Goal: Task Accomplishment & Management: Complete application form

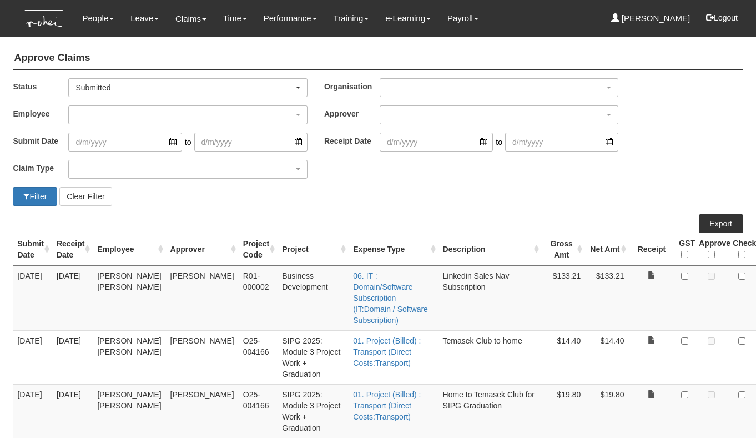
select select "50"
click at [723, 23] on button "Logout" at bounding box center [721, 17] width 47 height 27
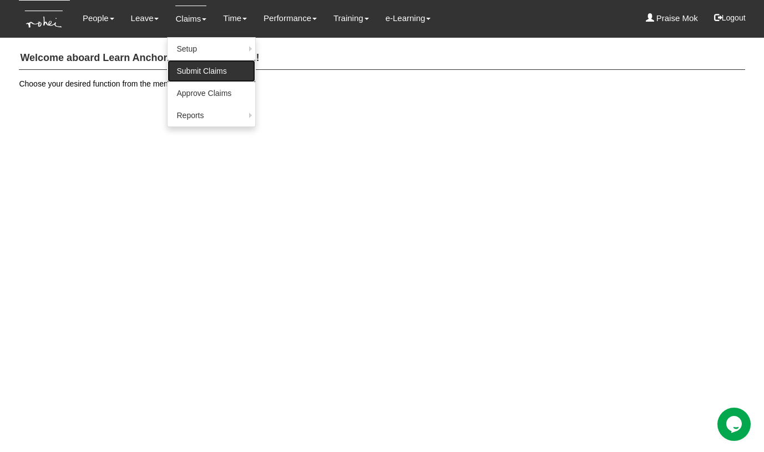
click at [192, 67] on link "Submit Claims" at bounding box center [212, 71] width 88 height 22
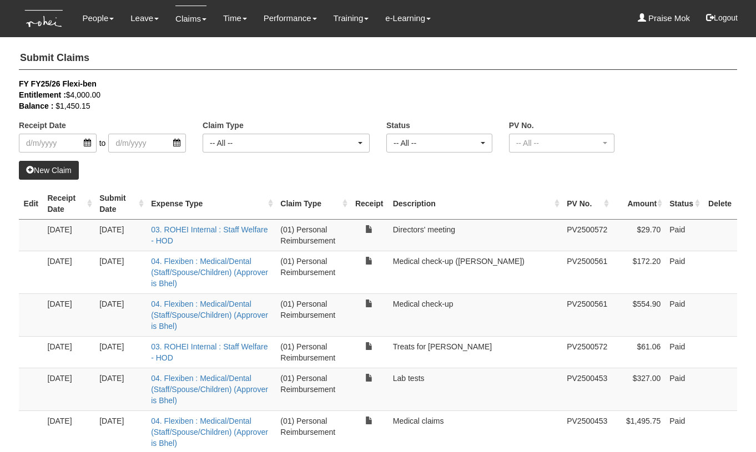
select select "50"
click at [56, 173] on link "New Claim" at bounding box center [49, 170] width 60 height 19
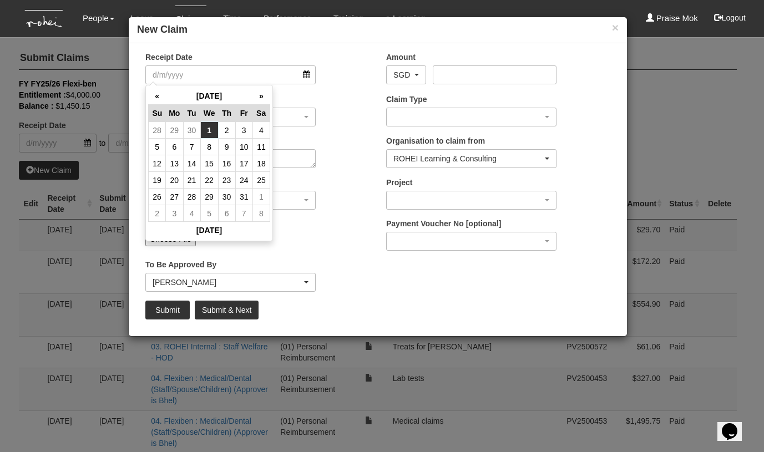
click at [205, 131] on td "1" at bounding box center [209, 130] width 18 height 17
type input "[DATE]"
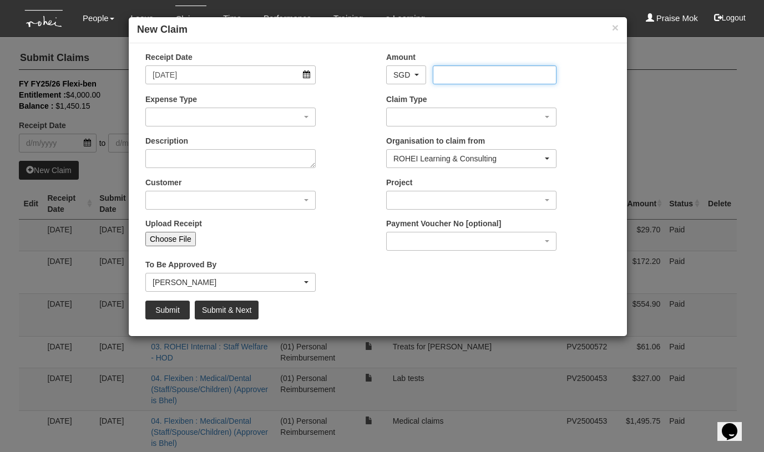
click at [440, 74] on input "Amount" at bounding box center [494, 75] width 123 height 19
type input "571.50"
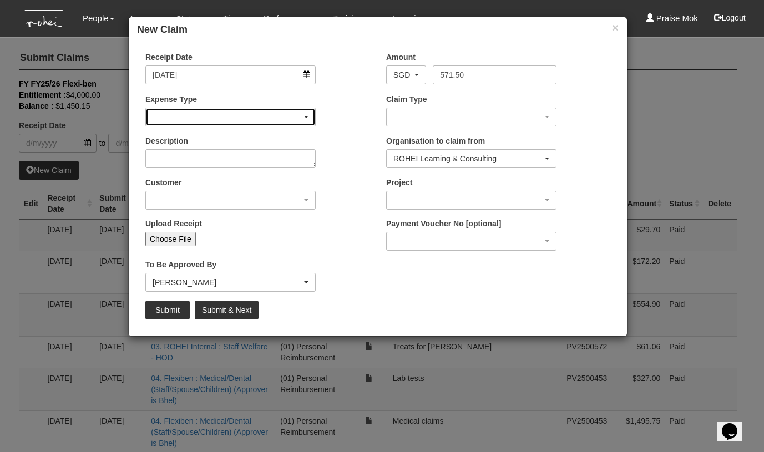
click at [235, 114] on div "button" at bounding box center [230, 117] width 169 height 18
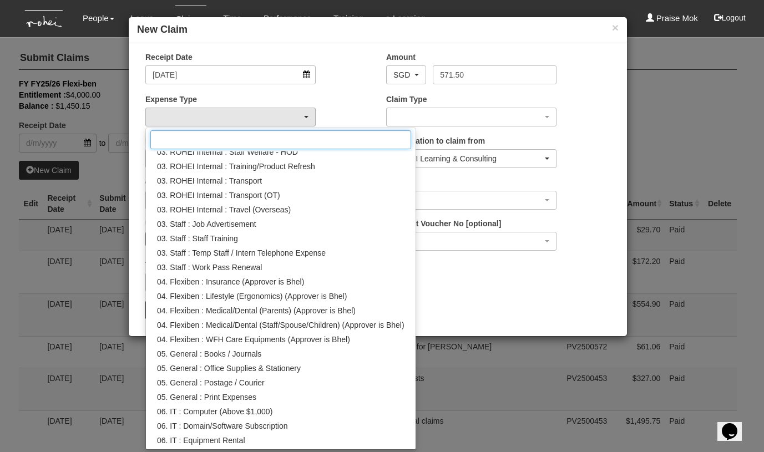
scroll to position [198, 0]
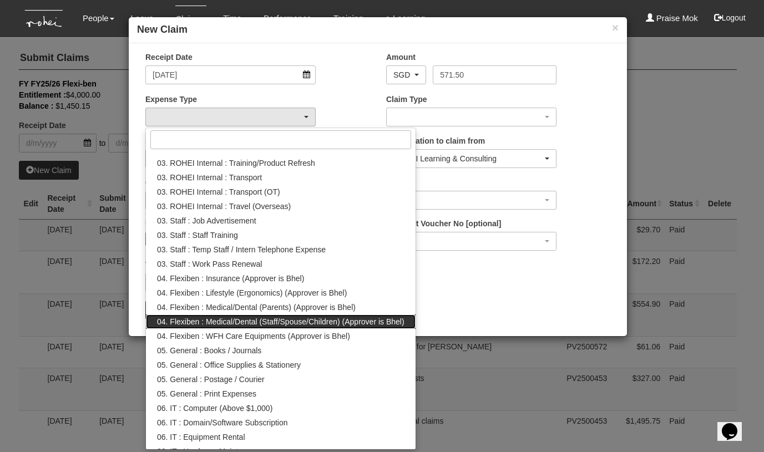
click at [243, 316] on span "04. Flexiben : Medical/Dental (Staff/Spouse/Children) (Approver is Bhel)" at bounding box center [281, 321] width 248 height 11
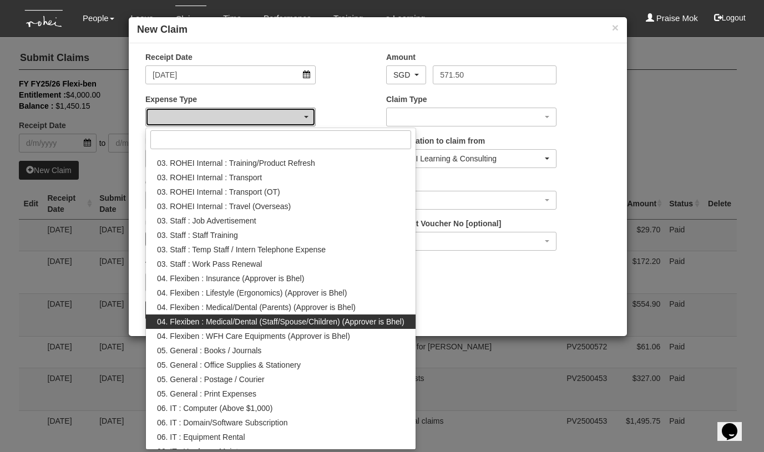
select select "146"
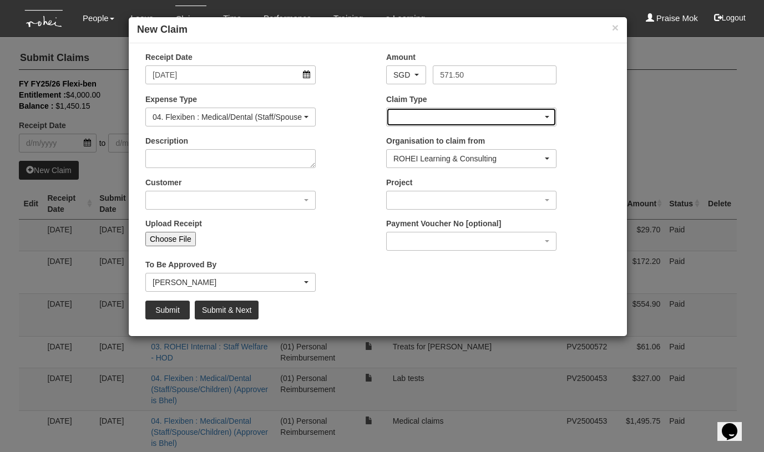
click at [410, 116] on div "button" at bounding box center [471, 117] width 169 height 18
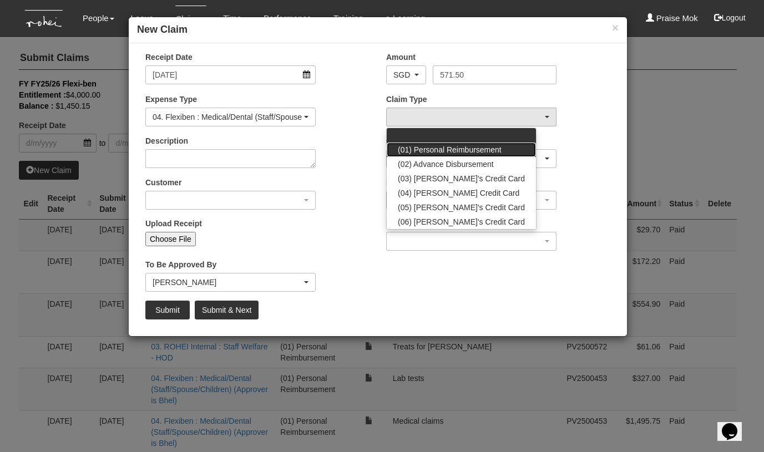
click at [414, 147] on span "(01) Personal Reimbursement" at bounding box center [450, 149] width 104 height 11
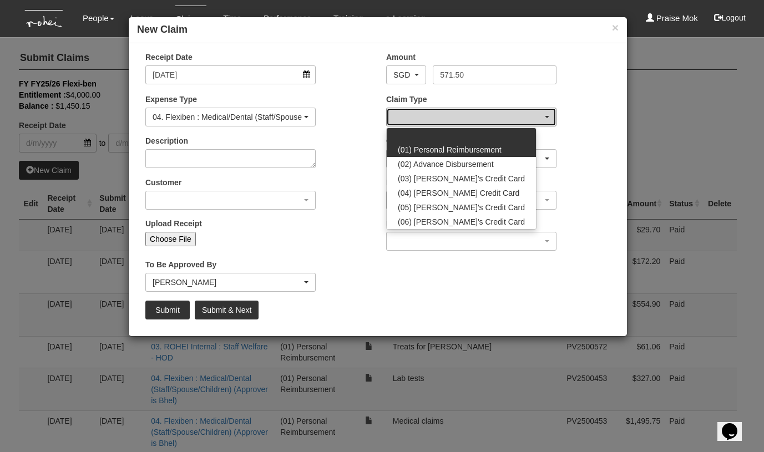
select select "14"
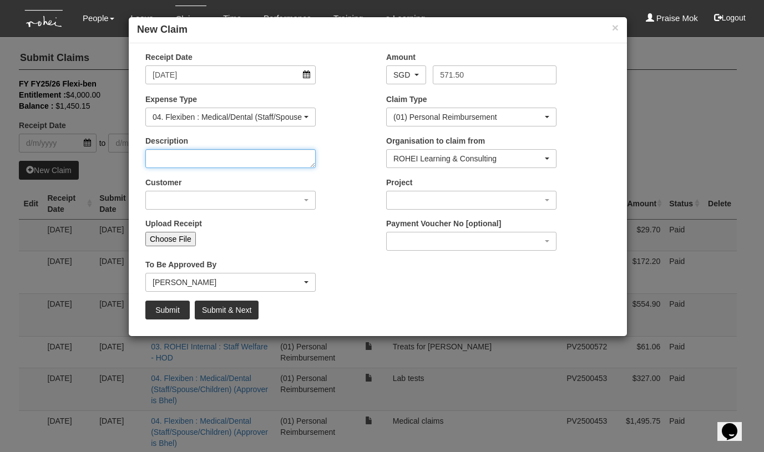
click at [223, 162] on textarea "Description" at bounding box center [230, 158] width 170 height 19
type textarea "Remaining season parking fee for FY25/26"
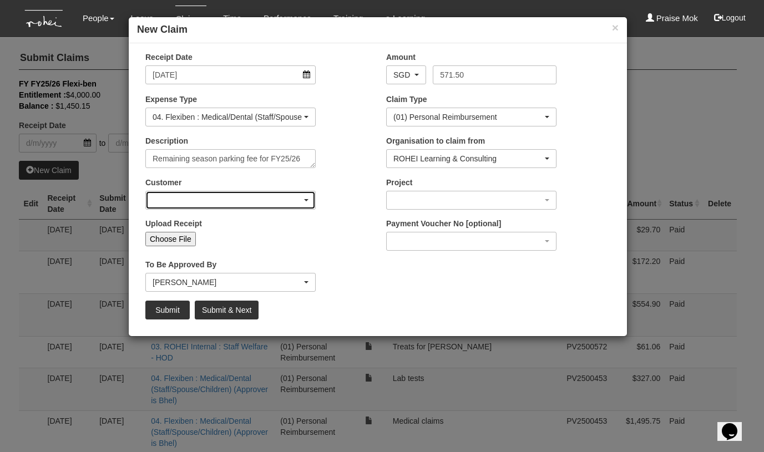
click at [206, 206] on div "button" at bounding box center [230, 201] width 169 height 18
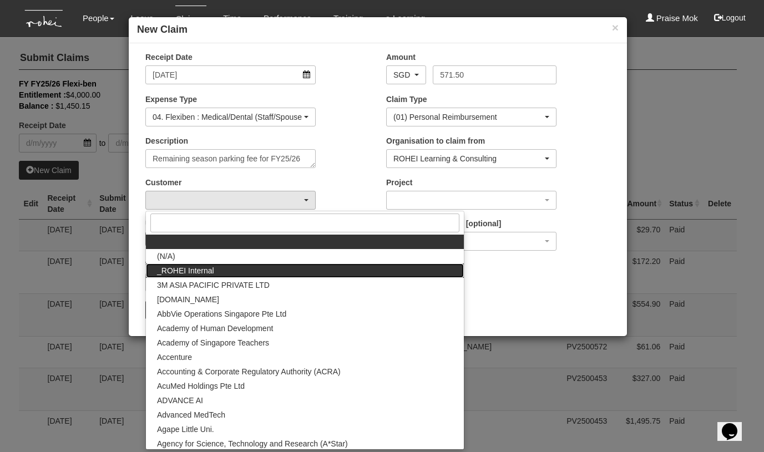
click at [197, 267] on span "_ROHEI Internal" at bounding box center [185, 270] width 57 height 11
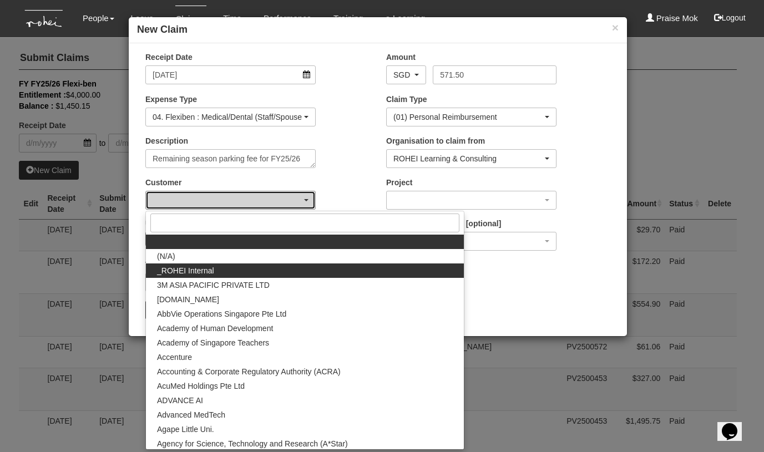
select select "397"
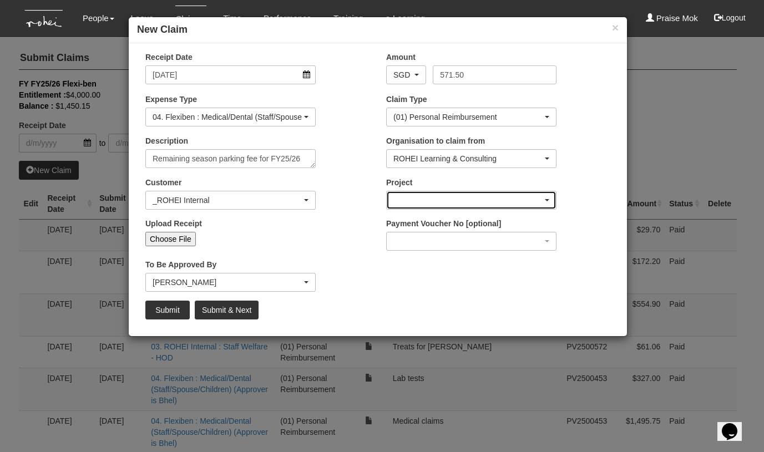
click at [413, 200] on div "button" at bounding box center [471, 201] width 169 height 18
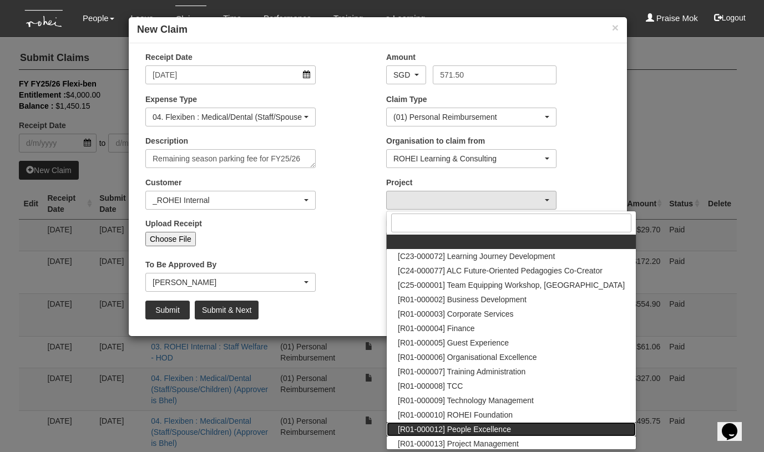
click at [487, 426] on span "[R01-000012] People Excellence" at bounding box center [454, 429] width 113 height 11
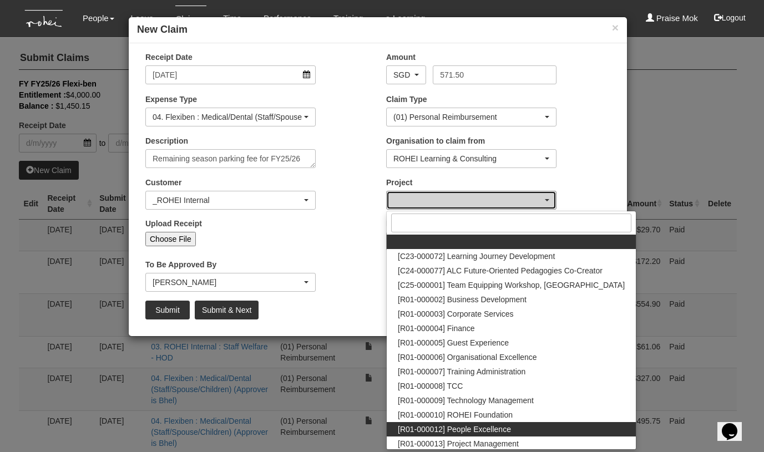
select select "1221"
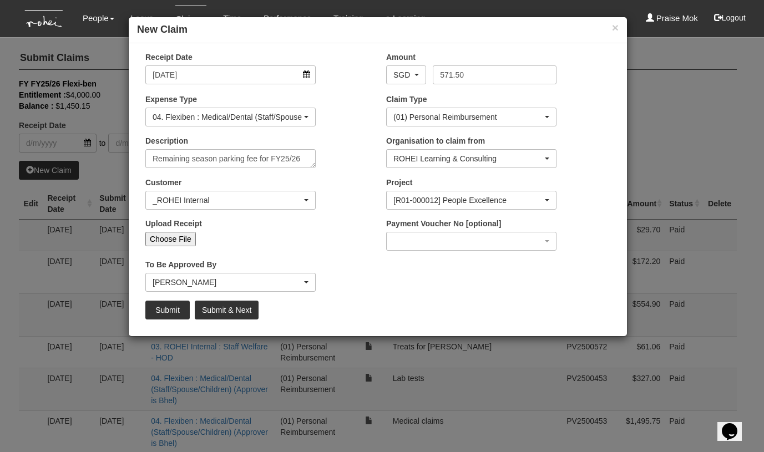
click at [175, 240] on input "Choose File" at bounding box center [170, 239] width 51 height 14
type input "C:\fakepath\Praise - 2025 Remaining season parking fee for Praise for FY25_26.p…"
type input "Choose Another File"
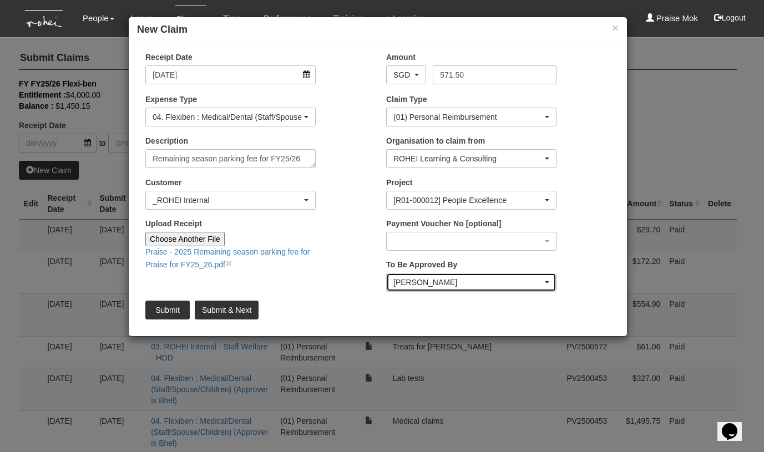
click at [421, 284] on div "[PERSON_NAME]" at bounding box center [468, 282] width 149 height 11
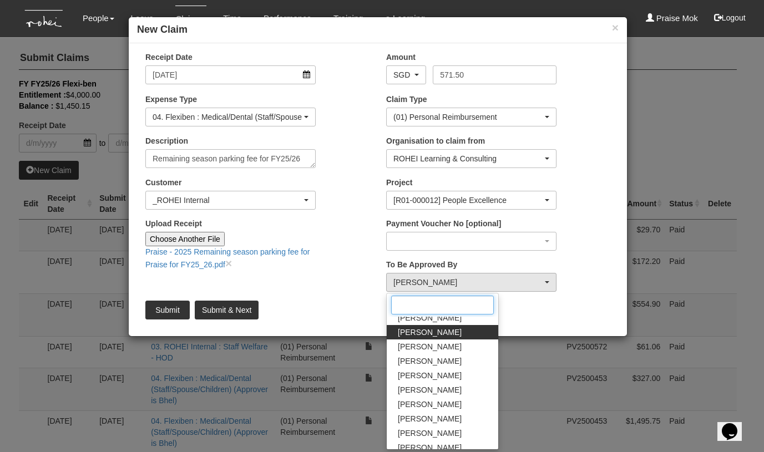
scroll to position [63, 0]
click at [427, 334] on span "[PERSON_NAME]" at bounding box center [430, 333] width 64 height 11
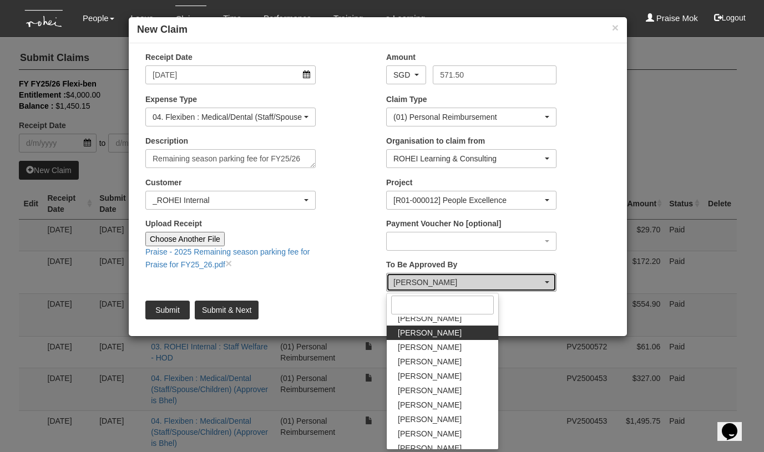
select select "7c74568e-c65a-4e2f-b023-70974c8e3265"
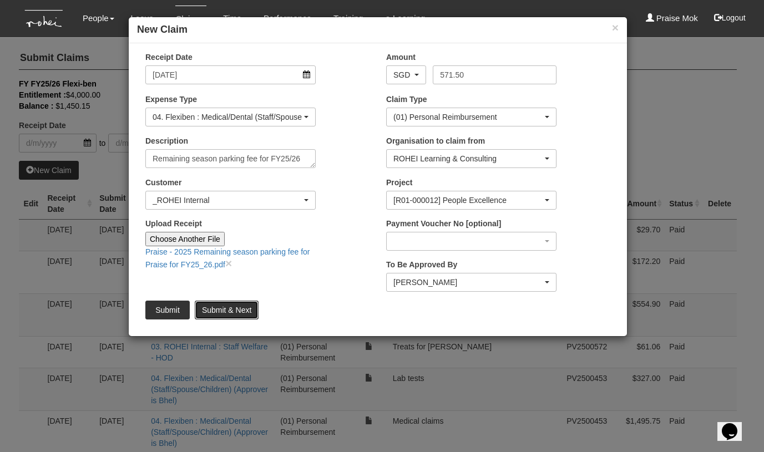
click at [213, 313] on input "Submit & Next" at bounding box center [227, 310] width 64 height 19
type input "Choose File"
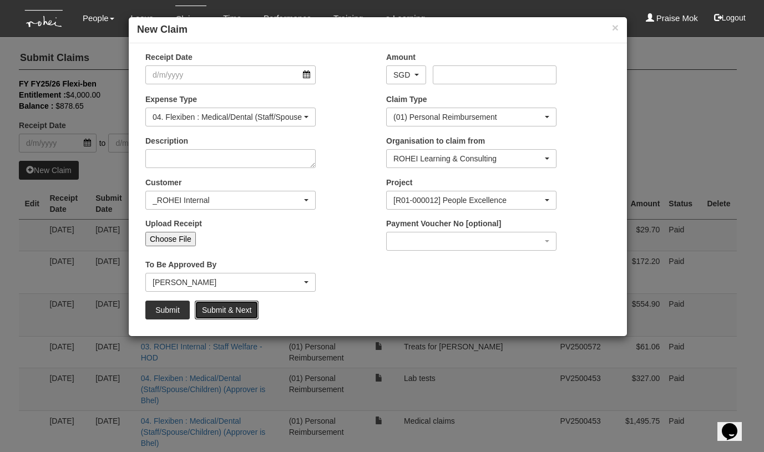
select select "50"
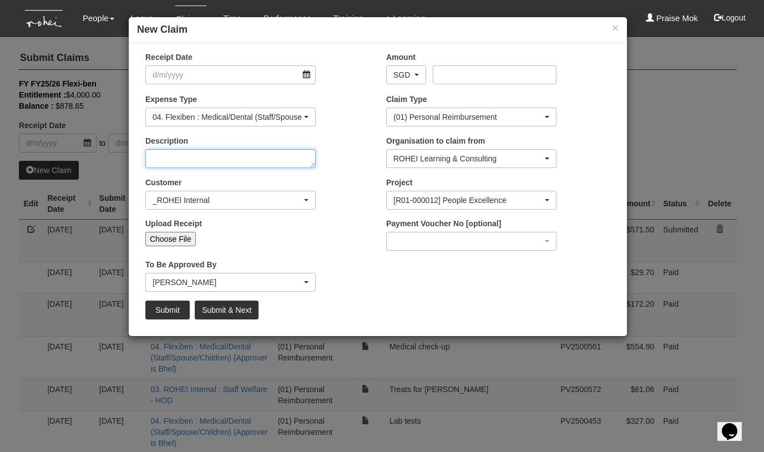
click at [161, 159] on textarea "Description" at bounding box center [230, 158] width 170 height 19
paste textarea "Lunch w Sing Acad of Law Delpjine - [PERSON_NAME] and myself."
type textarea "Lunch w Sing Acad of Law Delpjine - [PERSON_NAME] and myself"
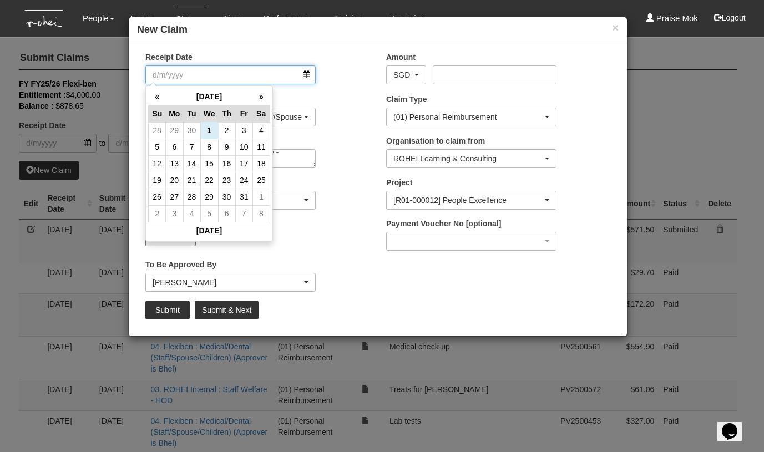
click at [309, 75] on input "Receipt Date" at bounding box center [230, 75] width 170 height 19
click at [158, 97] on th "«" at bounding box center [157, 96] width 17 height 17
click at [195, 159] on td "15" at bounding box center [191, 163] width 17 height 17
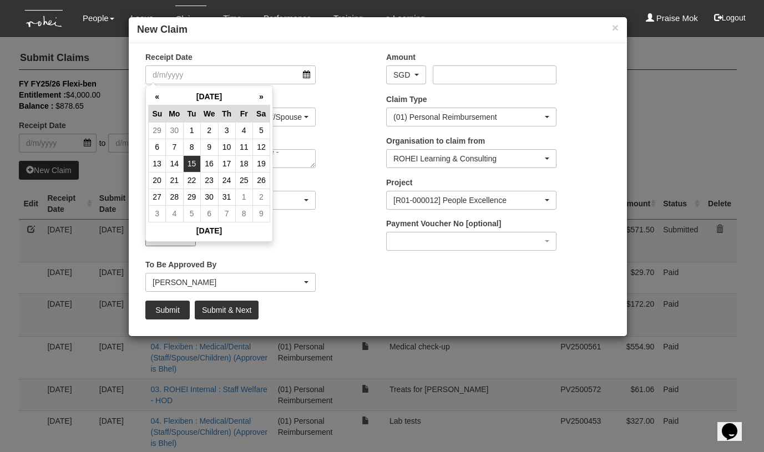
type input "[DATE]"
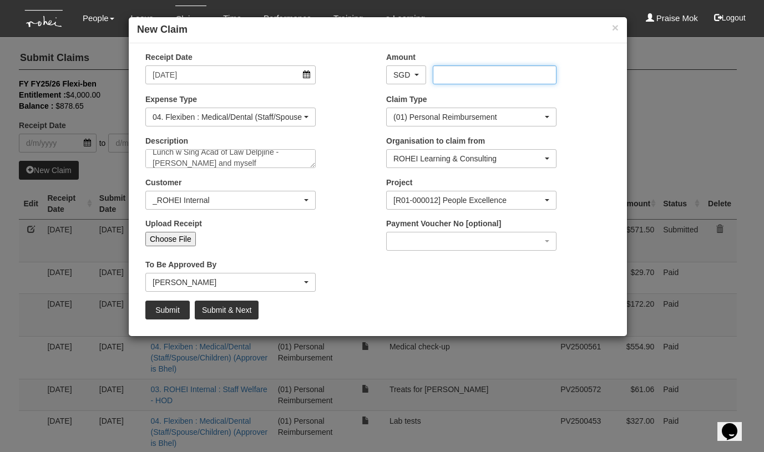
click at [467, 69] on input "Amount" at bounding box center [494, 75] width 123 height 19
type input "140.23"
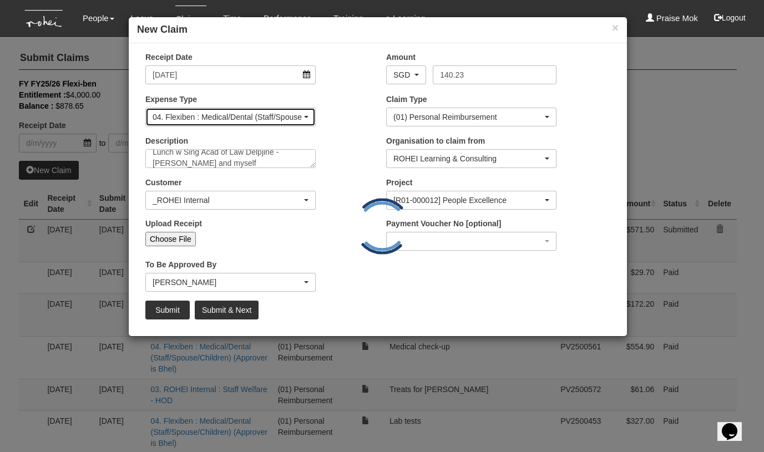
click at [243, 114] on div "04. Flexiben : Medical/Dental (Staff/Spouse/Children) (Approver is Bhel)" at bounding box center [227, 117] width 149 height 11
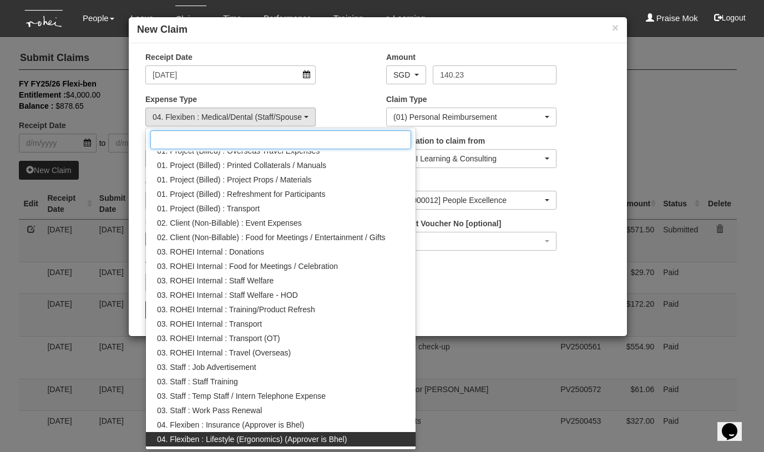
scroll to position [46, 0]
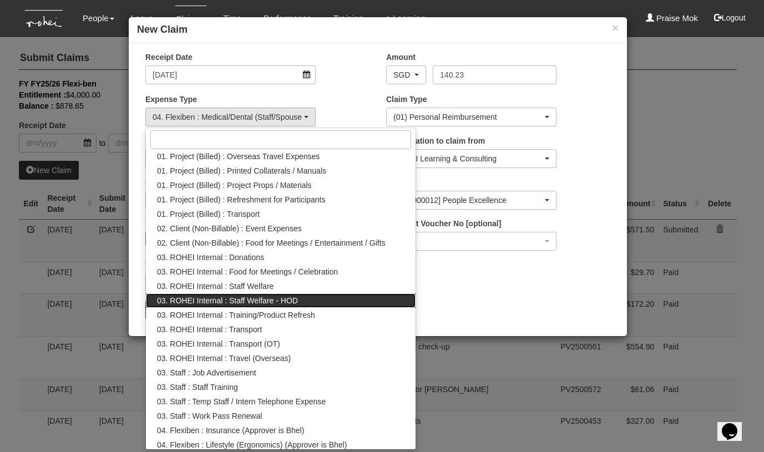
click at [280, 303] on span "03. ROHEI Internal : Staff Welfare - HOD" at bounding box center [227, 300] width 141 height 11
select select "236"
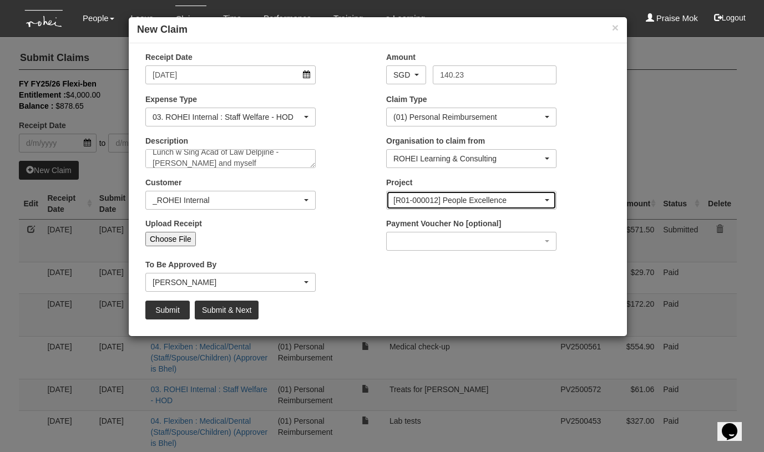
click at [486, 200] on div "[R01-000012] People Excellence" at bounding box center [468, 200] width 149 height 11
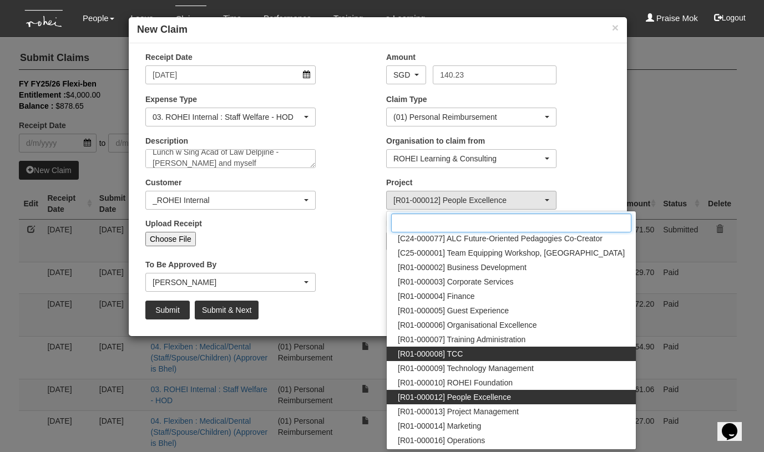
scroll to position [14, 0]
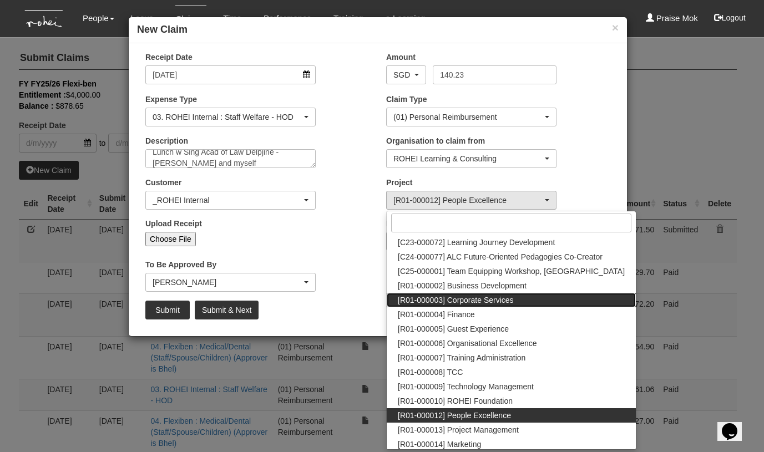
click at [492, 298] on span "[R01-000003] Corporate Services" at bounding box center [456, 300] width 116 height 11
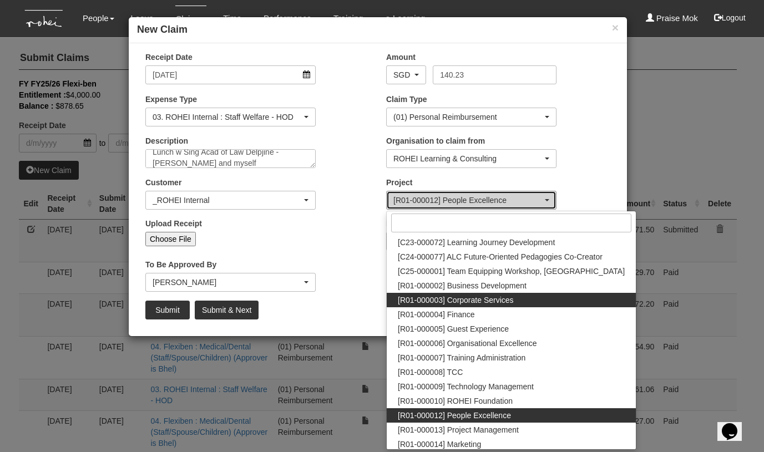
select select "1220"
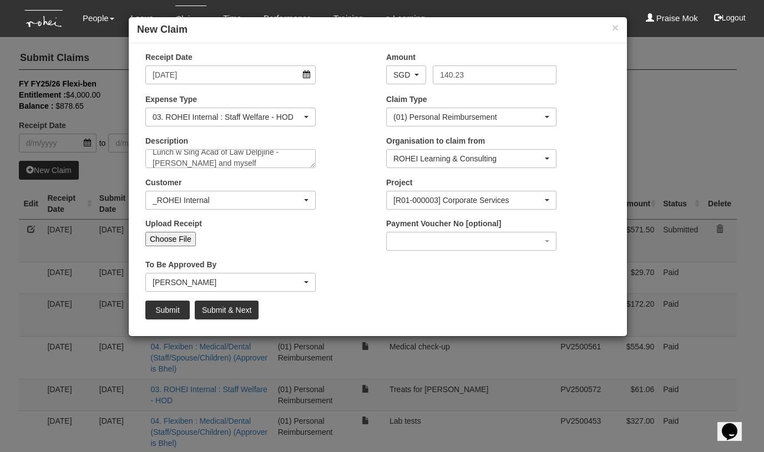
click at [174, 238] on input "Choose File" at bounding box center [170, 239] width 51 height 14
type input "C:\fakepath\Praise 20250715 - Lunch w Sing Acad of Law Delpjine - [PERSON_NAME]…"
type input "Choose Another File"
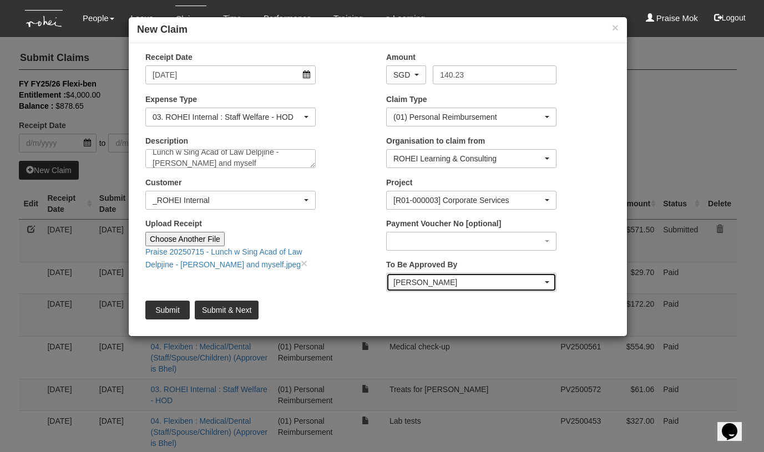
click at [419, 283] on div "[PERSON_NAME]" at bounding box center [468, 282] width 149 height 11
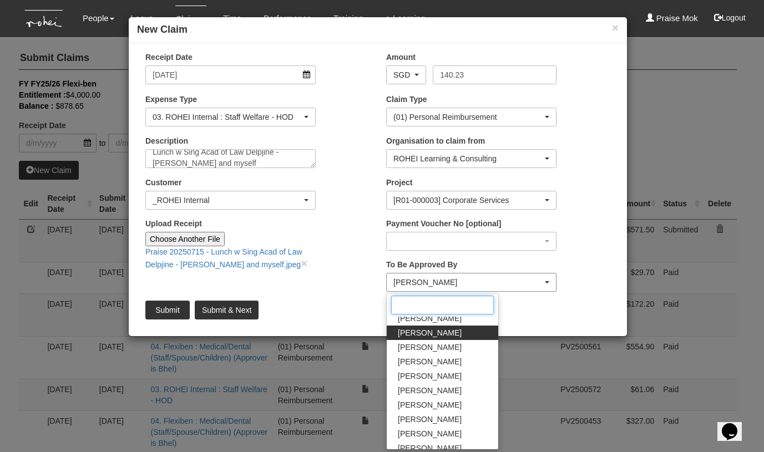
scroll to position [13, 0]
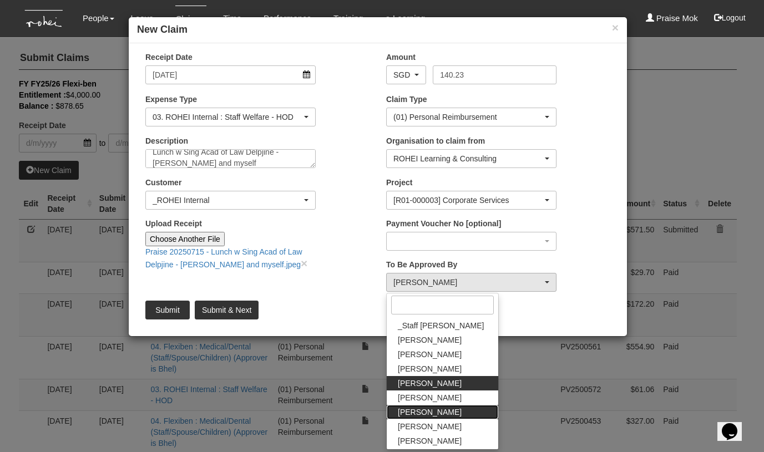
click at [425, 414] on span "[PERSON_NAME]" at bounding box center [430, 412] width 64 height 11
select select "4501bef8-d380-4b60-ac98-9fc585202088"
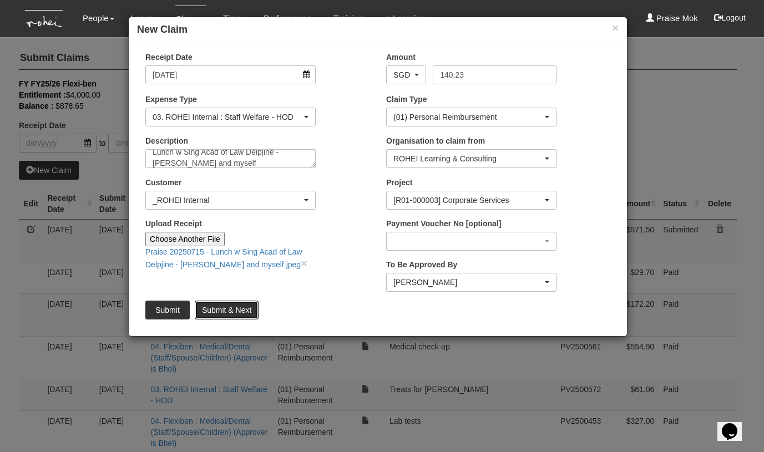
click at [222, 309] on input "Submit & Next" at bounding box center [227, 310] width 64 height 19
type input "Choose File"
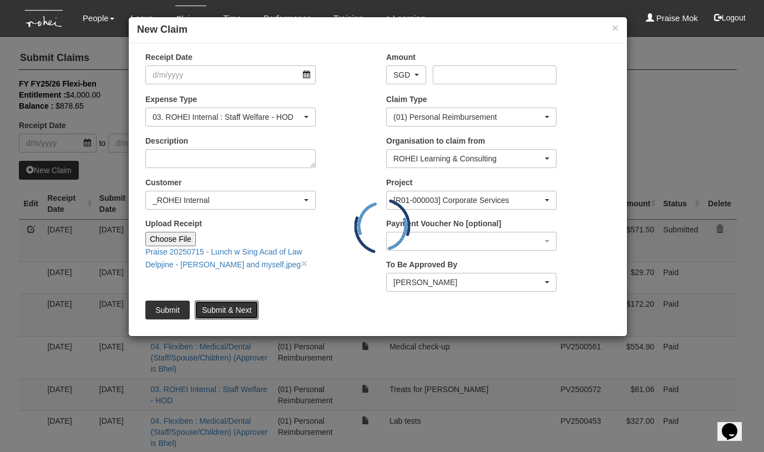
scroll to position [0, 0]
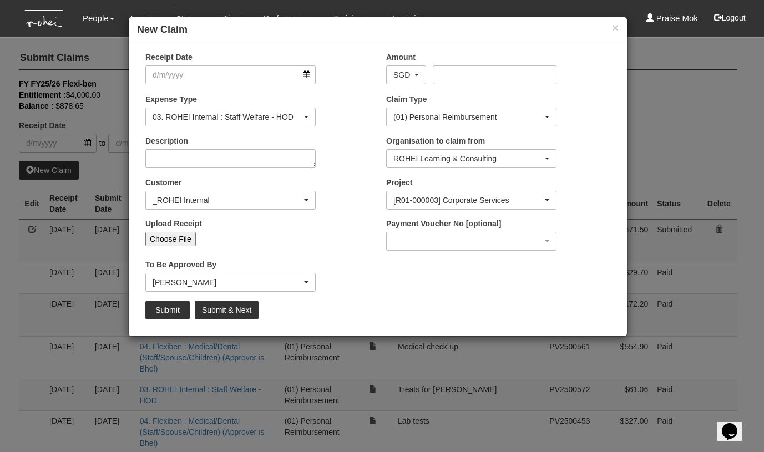
select select "50"
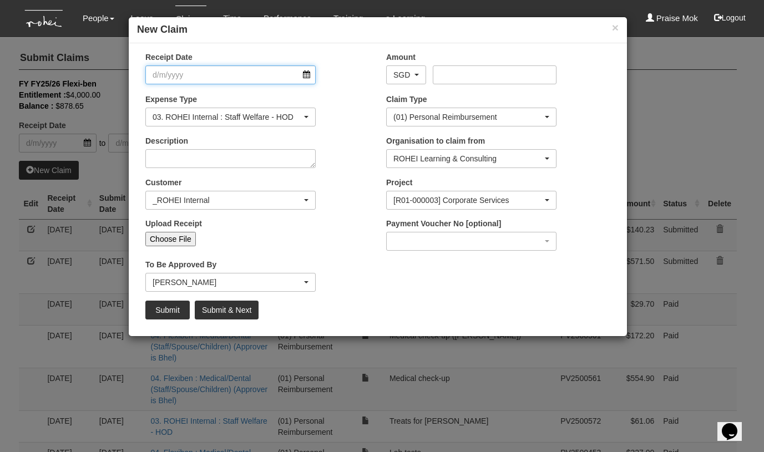
click at [308, 74] on input "Receipt Date" at bounding box center [230, 75] width 170 height 19
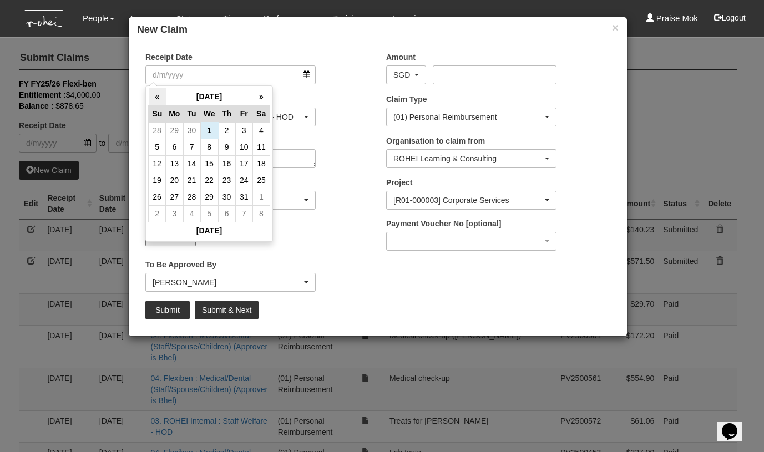
click at [154, 93] on th "«" at bounding box center [157, 96] width 17 height 17
click at [178, 128] on td "1" at bounding box center [174, 130] width 17 height 17
type input "[DATE]"
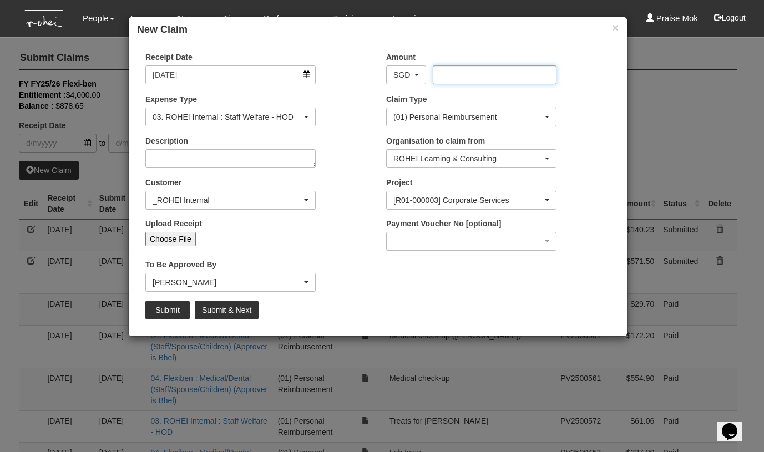
click at [446, 77] on input "Amount" at bounding box center [494, 75] width 123 height 19
type input "123.00"
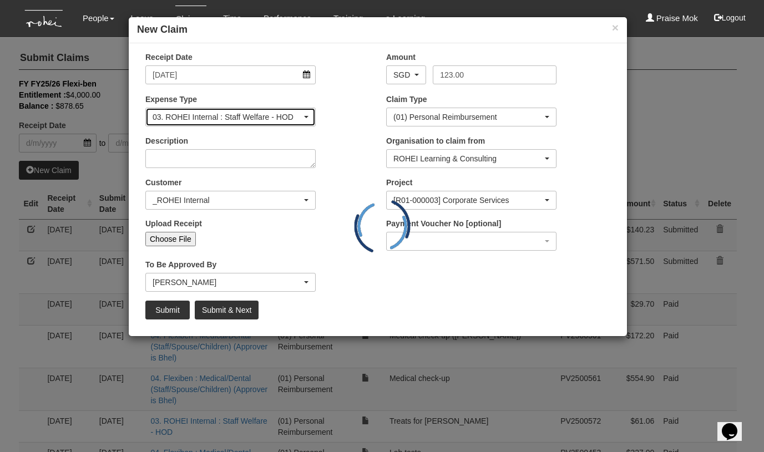
click at [308, 119] on div "03. ROHEI Internal : Staff Welfare - HOD" at bounding box center [231, 117] width 156 height 11
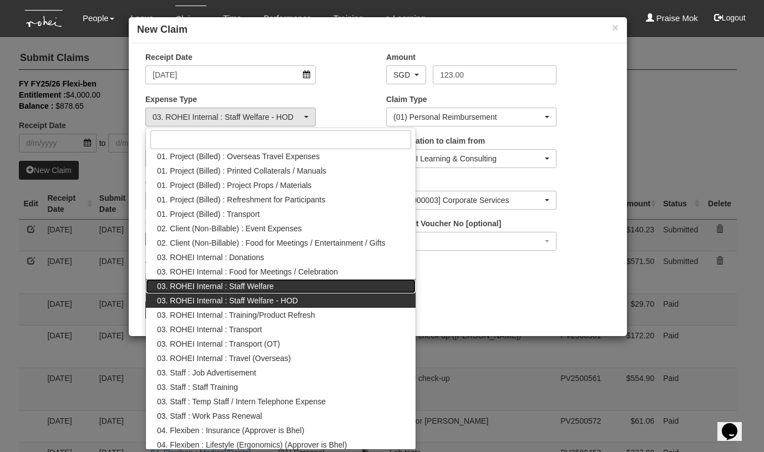
click at [274, 283] on link "03. ROHEI Internal : Staff Welfare" at bounding box center [281, 286] width 270 height 14
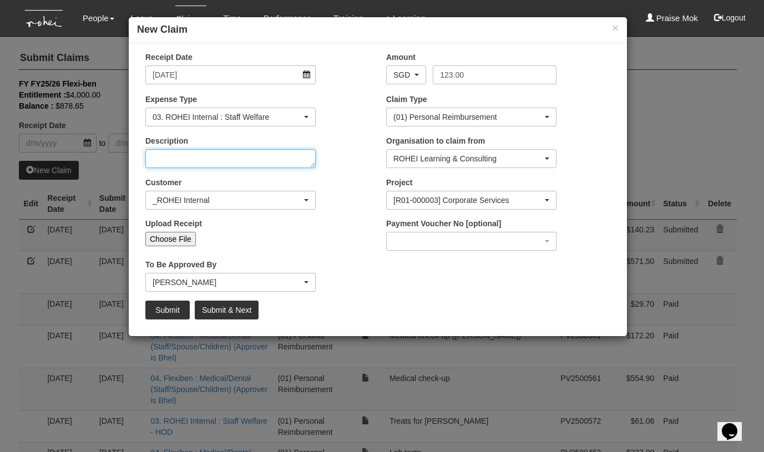
click at [265, 160] on textarea "Description" at bounding box center [230, 158] width 170 height 19
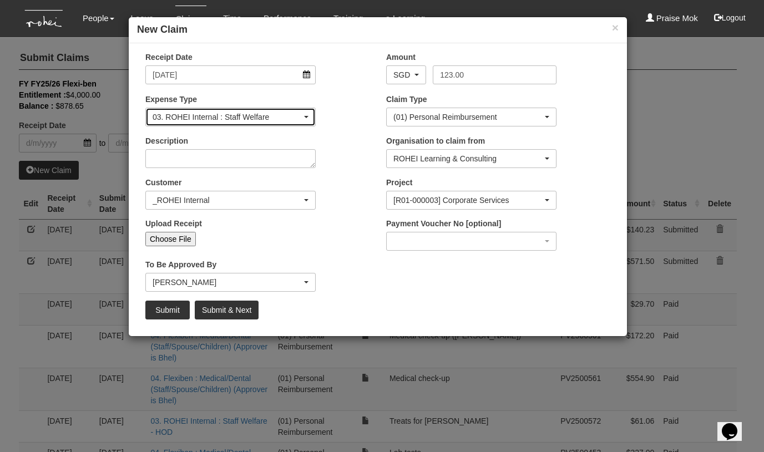
click at [279, 115] on div "03. ROHEI Internal : Staff Welfare" at bounding box center [227, 117] width 149 height 11
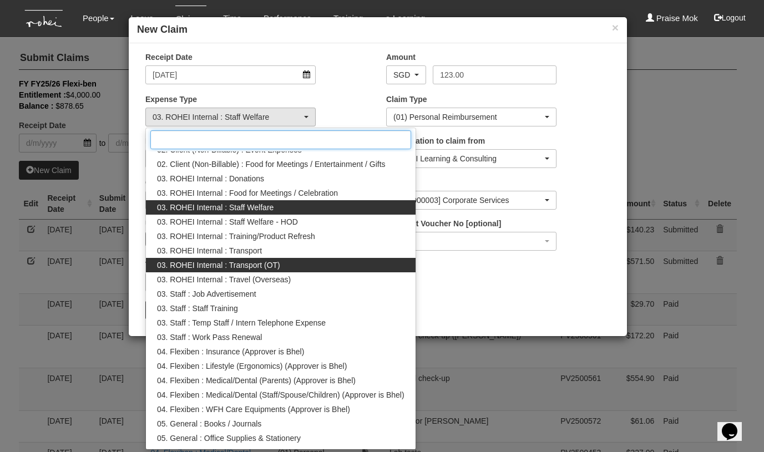
scroll to position [126, 0]
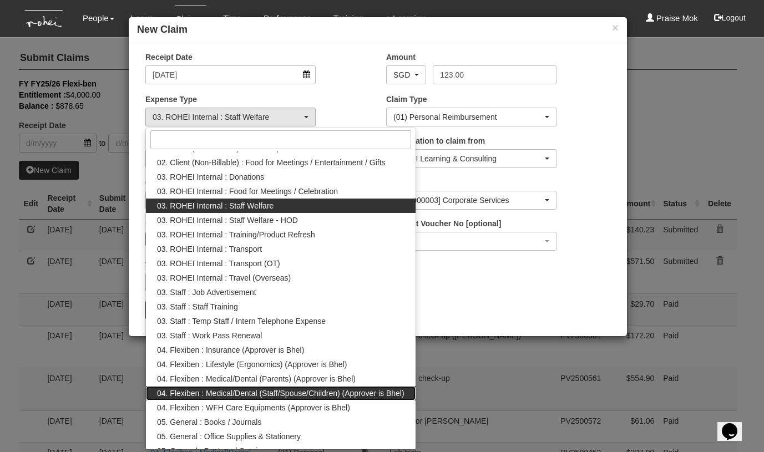
click at [260, 394] on span "04. Flexiben : Medical/Dental (Staff/Spouse/Children) (Approver is Bhel)" at bounding box center [281, 393] width 248 height 11
select select "146"
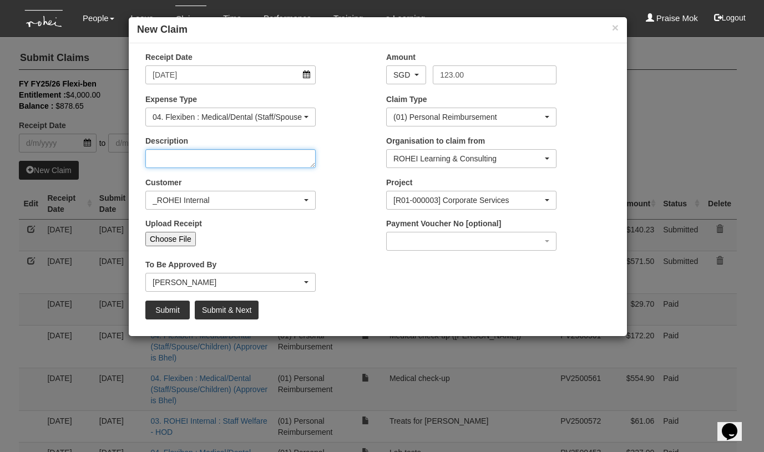
click at [190, 156] on textarea "Description" at bounding box center [230, 158] width 170 height 19
type textarea "[PERSON_NAME]'s doctor consult and medicines"
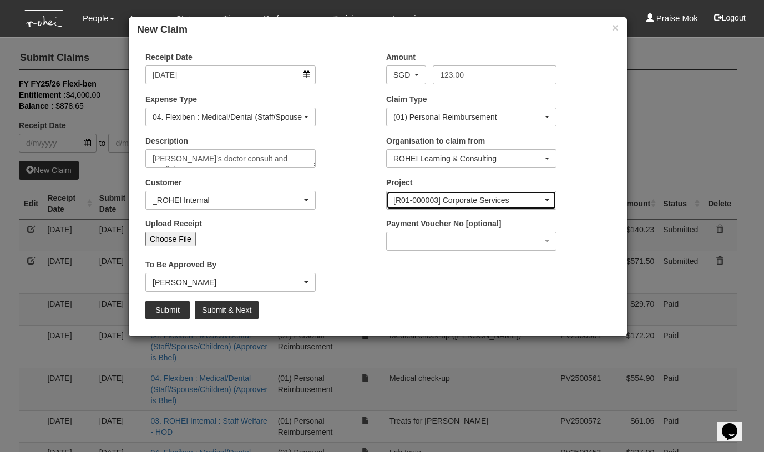
click at [478, 205] on div "[R01-000003] Corporate Services" at bounding box center [471, 201] width 169 height 18
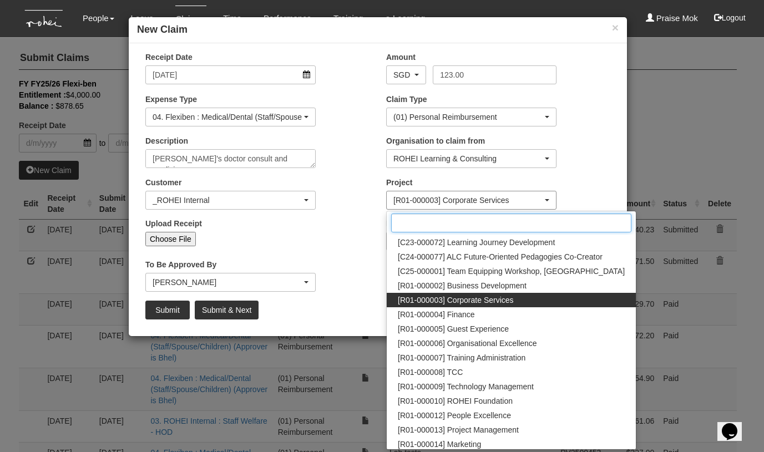
scroll to position [0, 0]
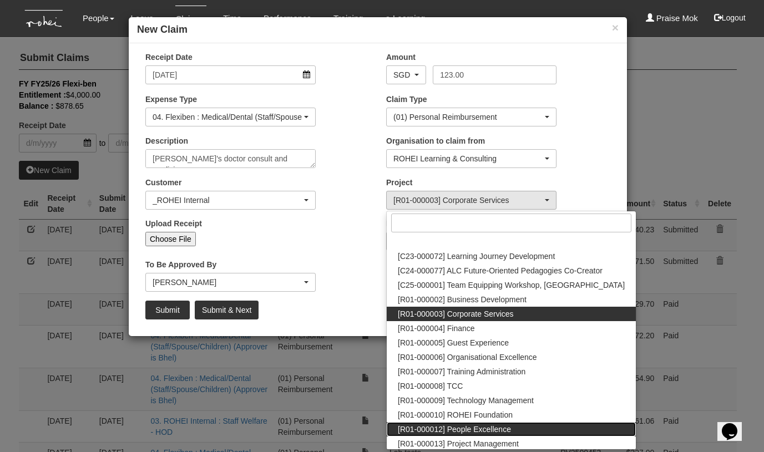
click at [487, 430] on span "[R01-000012] People Excellence" at bounding box center [454, 429] width 113 height 11
select select "1221"
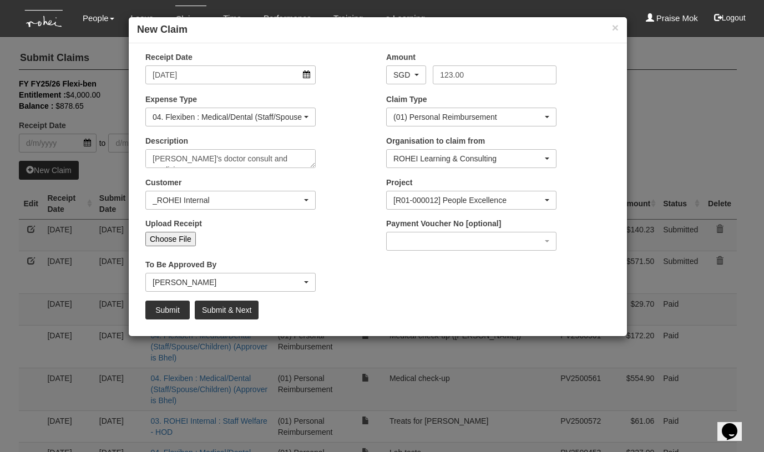
click at [188, 239] on input "Choose File" at bounding box center [170, 239] width 51 height 14
type input "C:\fakepath\Praise 20250901 - [PERSON_NAME]'s Doctor consult.jpeg"
type input "Choose Another File"
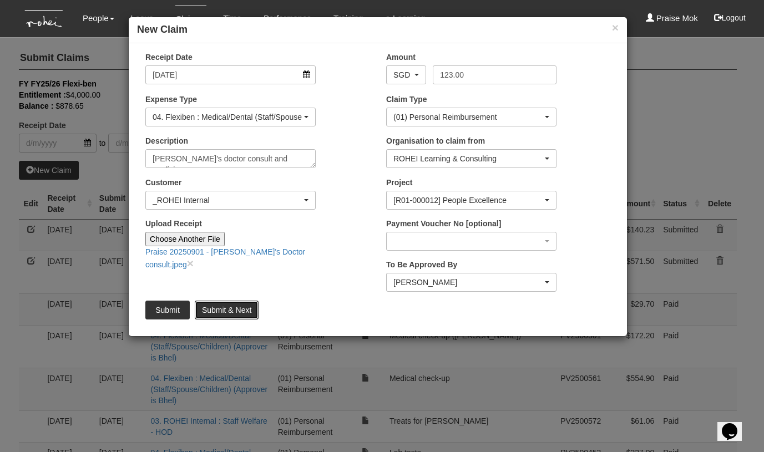
click at [243, 307] on input "Submit & Next" at bounding box center [227, 310] width 64 height 19
type input "Choose File"
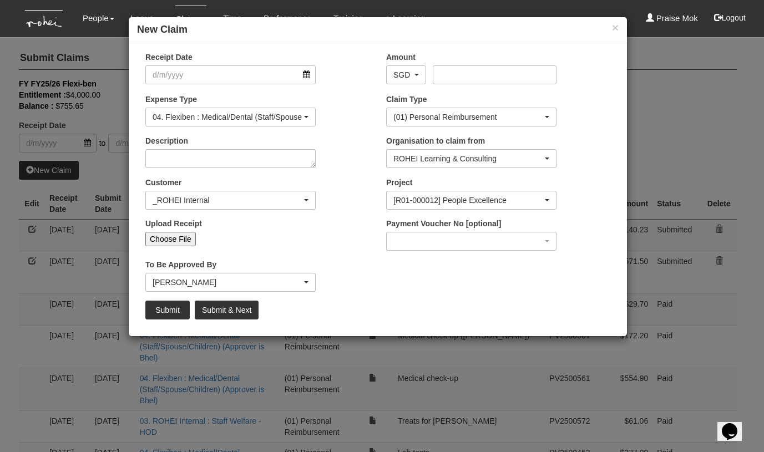
select select "50"
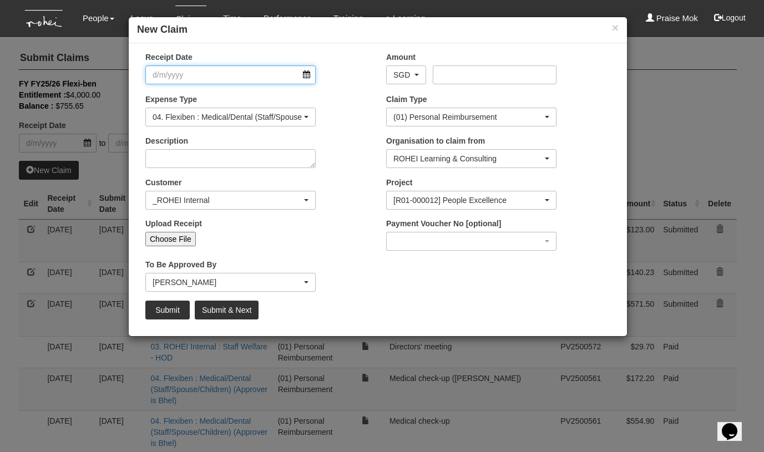
click at [305, 74] on input "Receipt Date" at bounding box center [230, 75] width 170 height 19
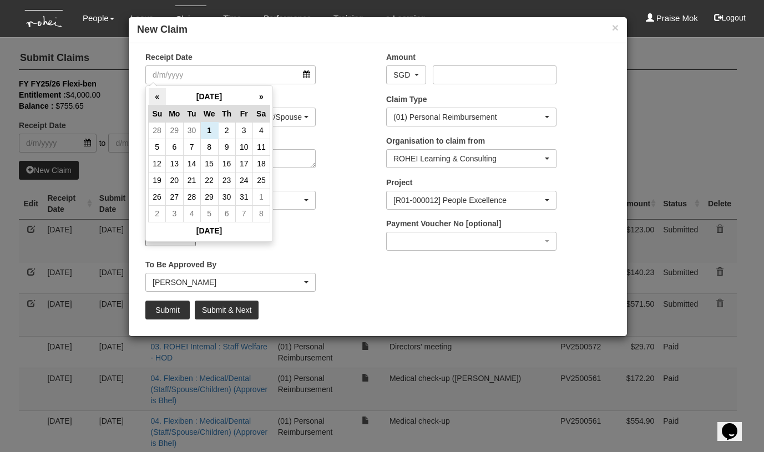
click at [164, 94] on th "«" at bounding box center [157, 96] width 17 height 17
click at [248, 199] on td "29" at bounding box center [243, 197] width 17 height 17
type input "[DATE]"
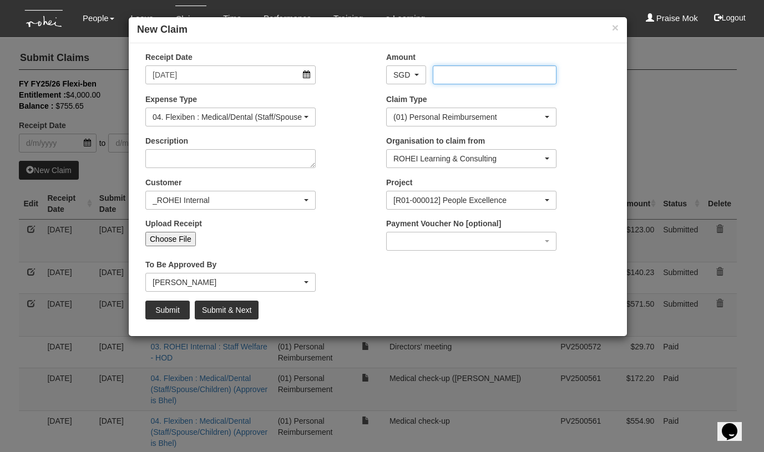
click at [451, 78] on input "Amount" at bounding box center [494, 75] width 123 height 19
type input "584.15"
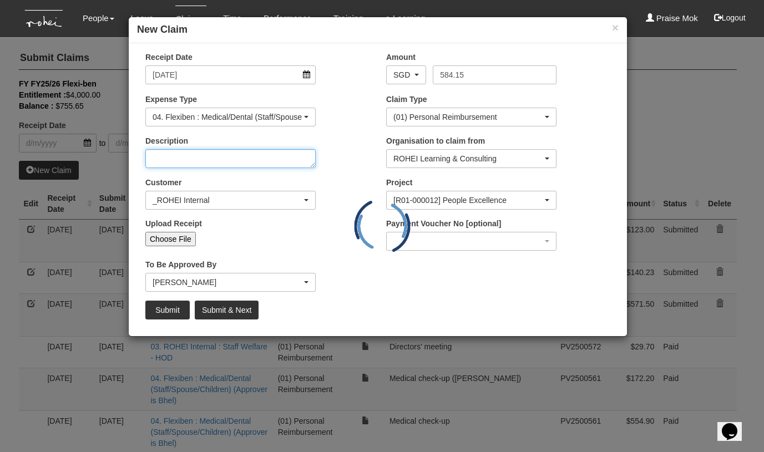
click at [239, 159] on textarea "Description" at bounding box center [230, 158] width 170 height 19
type textarea "Doctor's consult and medicines"
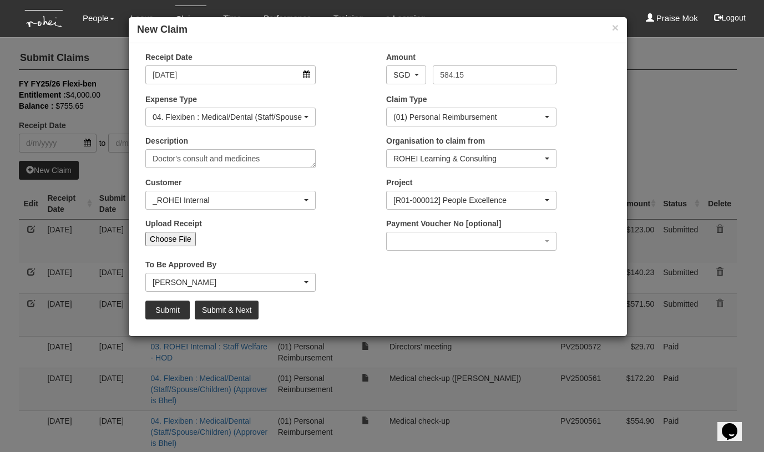
click at [184, 239] on input "Choose File" at bounding box center [170, 239] width 51 height 14
type input "C:\fakepath\Praise 20250901 - Praise Medicines.jpeg"
type input "Choose Another File"
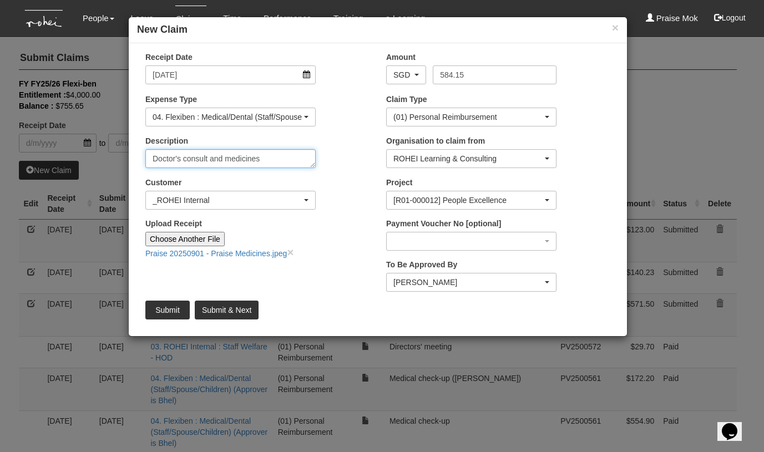
drag, startPoint x: 228, startPoint y: 158, endPoint x: 112, endPoint y: 148, distance: 117.0
click at [112, 148] on div "× New Claim Receipt Date [DATE] Amount AED AFN ALL AMD ANG AOA ARS AUD AWG AZN …" at bounding box center [382, 226] width 764 height 452
type textarea "Medicines"
click at [220, 313] on input "Submit & Next" at bounding box center [227, 310] width 64 height 19
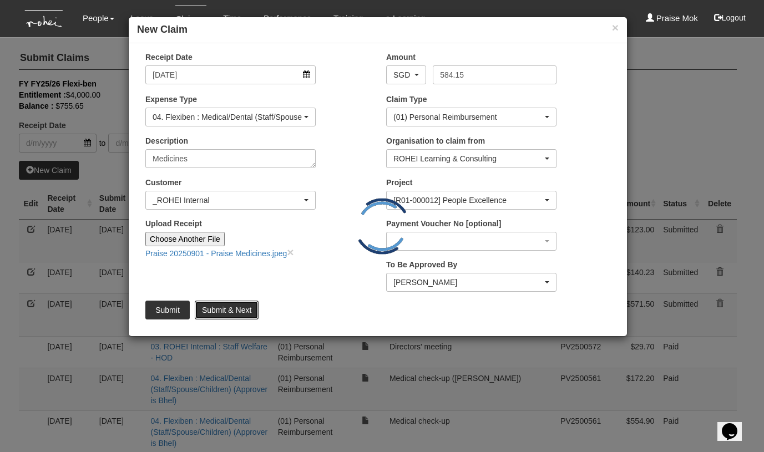
type input "Choose File"
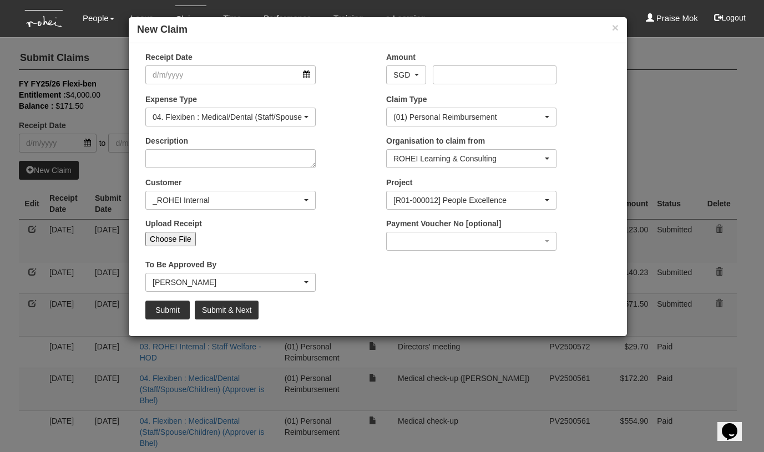
select select "50"
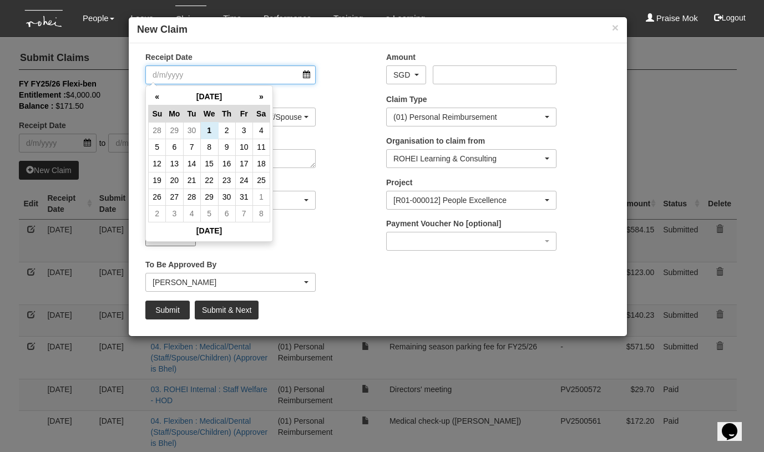
click at [306, 75] on input "Receipt Date" at bounding box center [230, 75] width 170 height 19
click at [157, 94] on th "«" at bounding box center [157, 96] width 17 height 17
click at [190, 149] on td "9" at bounding box center [191, 147] width 17 height 17
type input "[DATE]"
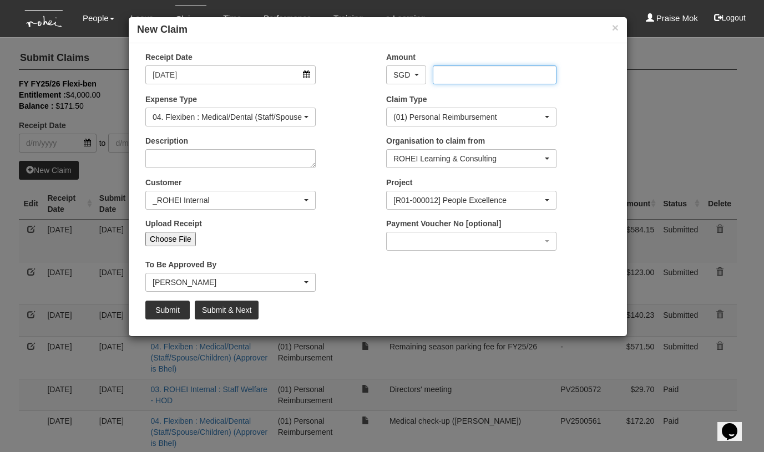
click at [470, 79] on input "Amount" at bounding box center [494, 75] width 123 height 19
type input "48.90"
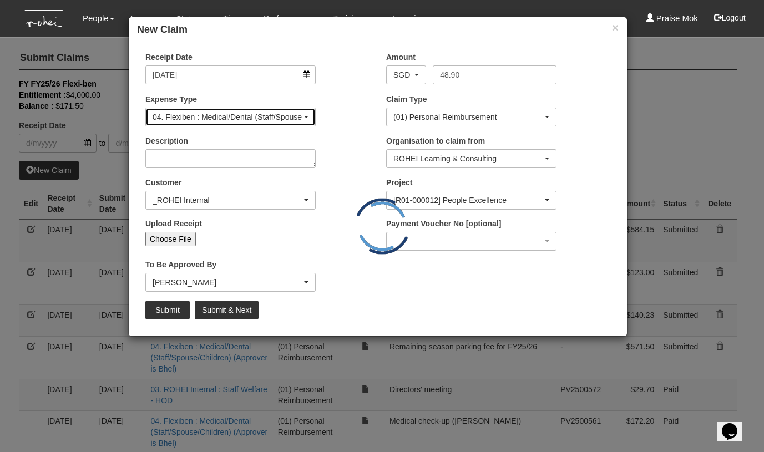
click at [273, 118] on div "04. Flexiben : Medical/Dental (Staff/Spouse/Children) (Approver is Bhel)" at bounding box center [227, 117] width 149 height 11
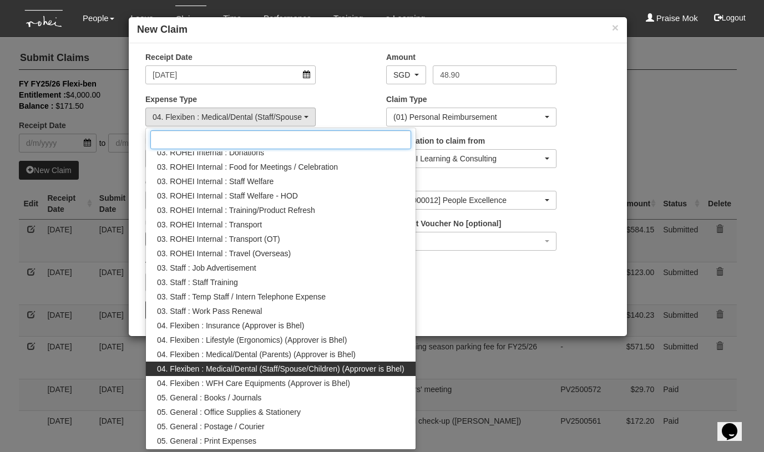
scroll to position [132, 0]
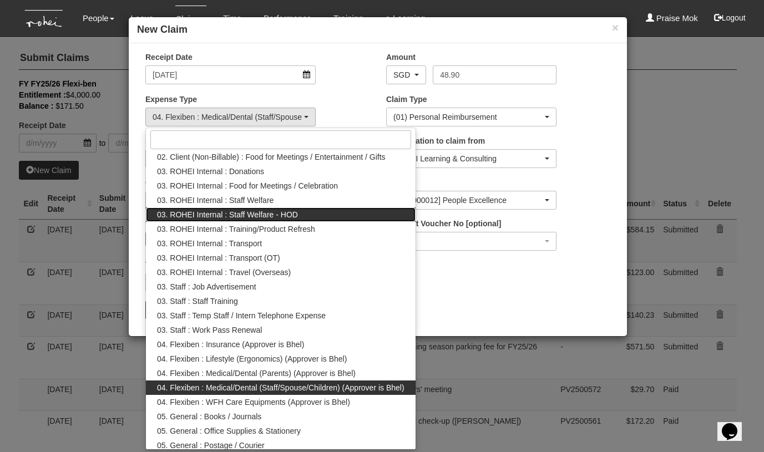
click at [283, 215] on span "03. ROHEI Internal : Staff Welfare - HOD" at bounding box center [227, 214] width 141 height 11
select select "236"
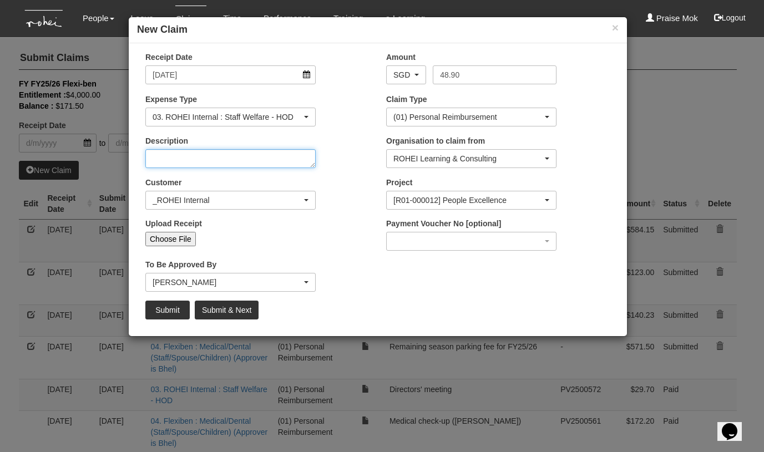
click at [224, 160] on textarea "Description" at bounding box center [230, 158] width 170 height 19
paste textarea "visit to [PERSON_NAME] by Directors"
type textarea "visit to [PERSON_NAME] by Directors"
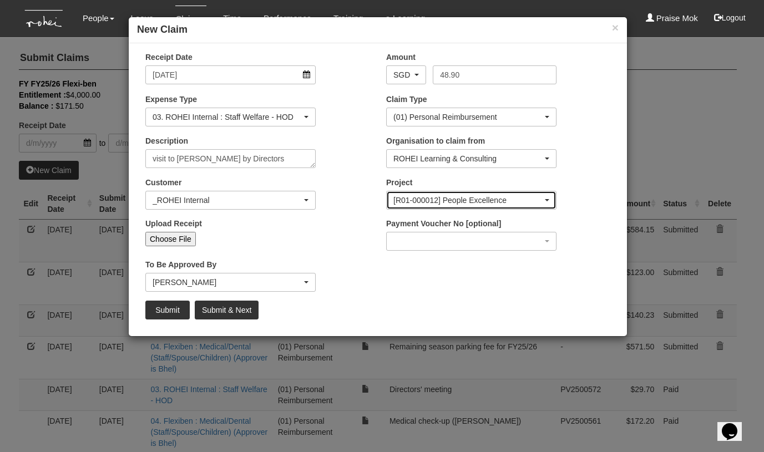
click at [429, 201] on div "[R01-000012] People Excellence" at bounding box center [468, 200] width 149 height 11
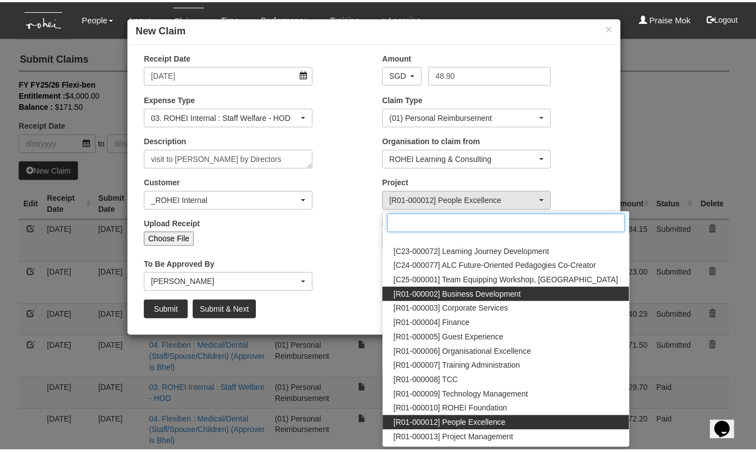
scroll to position [0, 0]
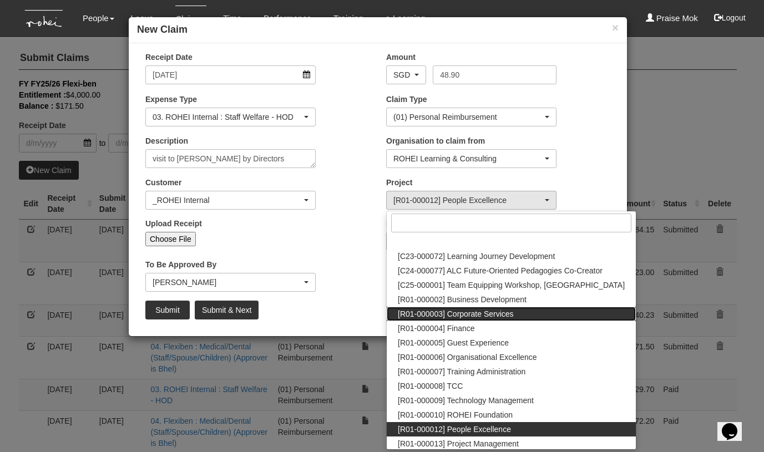
click at [493, 315] on span "[R01-000003] Corporate Services" at bounding box center [456, 314] width 116 height 11
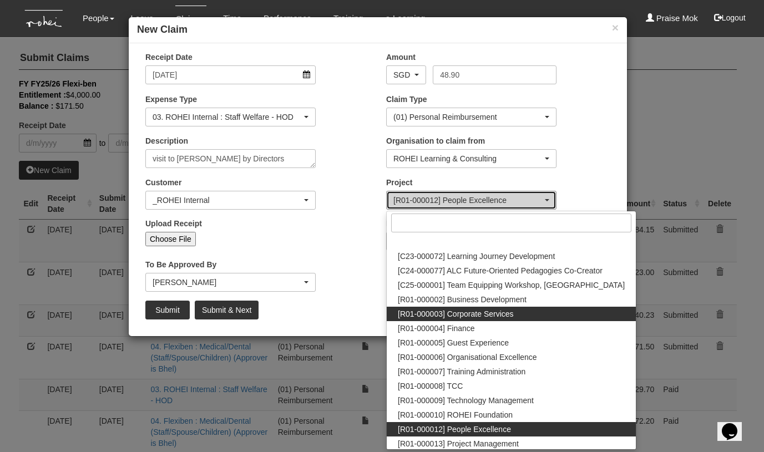
select select "1220"
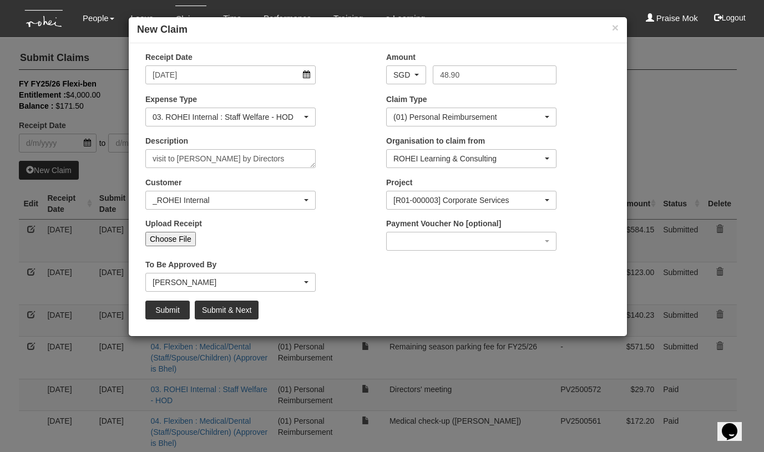
click at [180, 240] on input "Choose File" at bounding box center [170, 239] width 51 height 14
type input "C:\fakepath\Praise 20250909 - visit to [PERSON_NAME] by Directors.jpeg"
type input "Choose Another File"
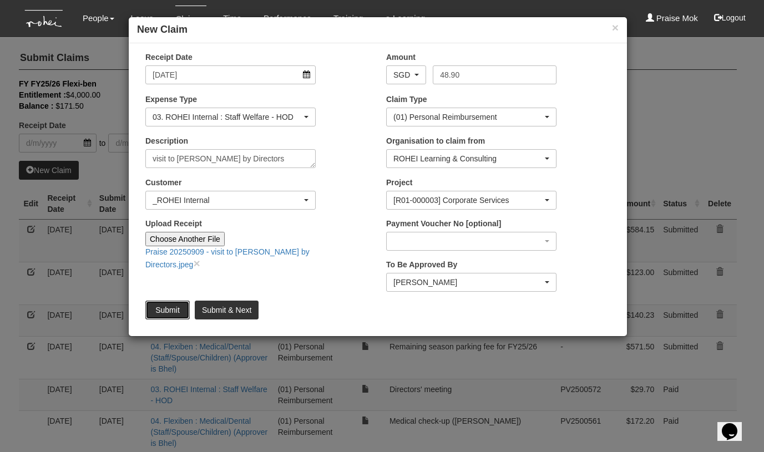
click at [166, 308] on input "Submit" at bounding box center [167, 310] width 44 height 19
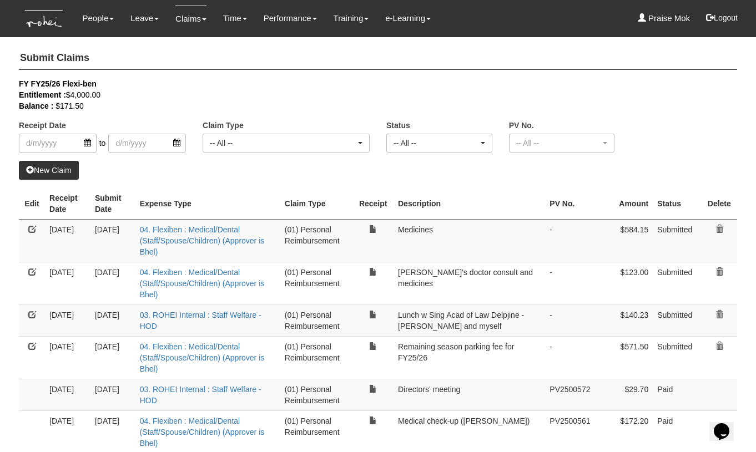
select select "50"
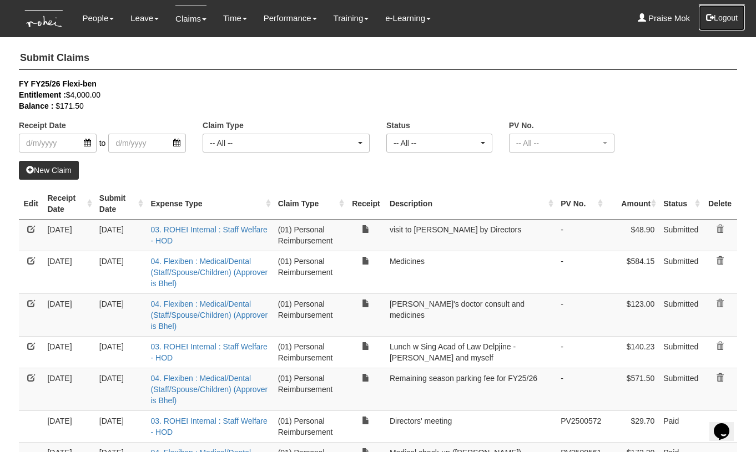
click at [726, 16] on button "Logout" at bounding box center [721, 17] width 47 height 27
